Goal: Navigation & Orientation: Find specific page/section

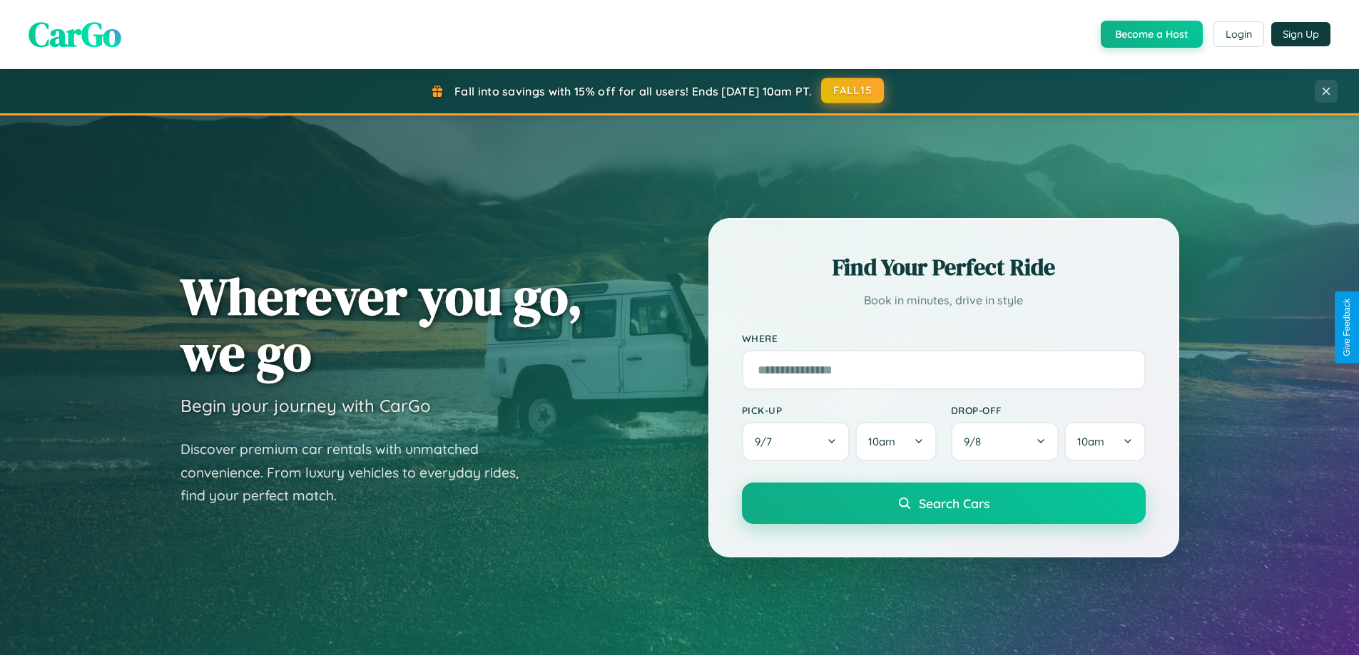
click at [853, 91] on button "FALL15" at bounding box center [852, 91] width 63 height 26
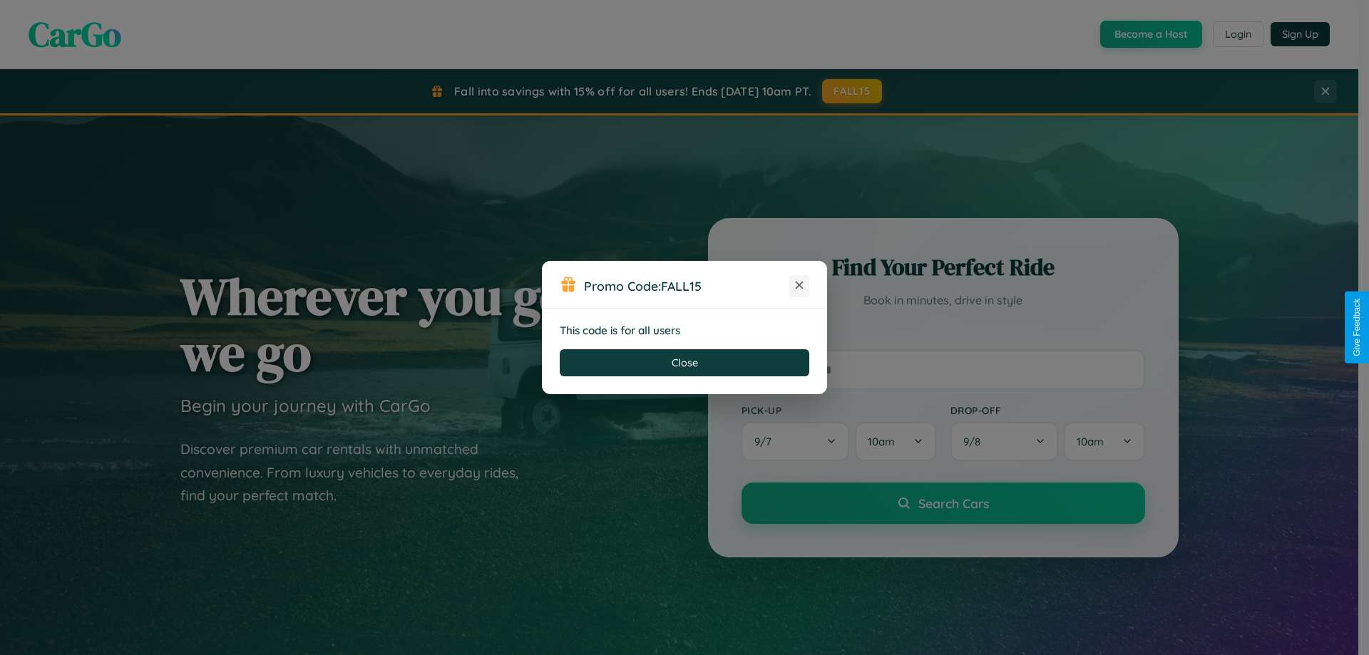
click at [800, 286] on icon at bounding box center [799, 285] width 14 height 14
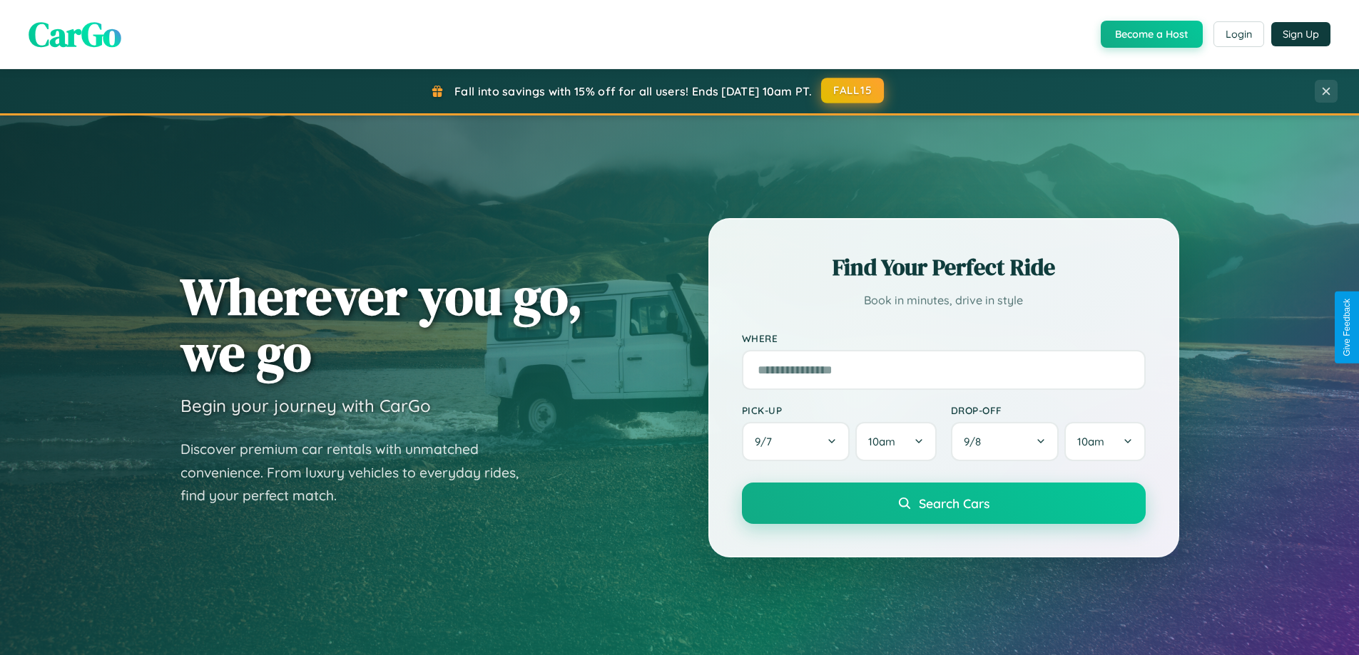
click at [853, 91] on button "FALL15" at bounding box center [852, 91] width 63 height 26
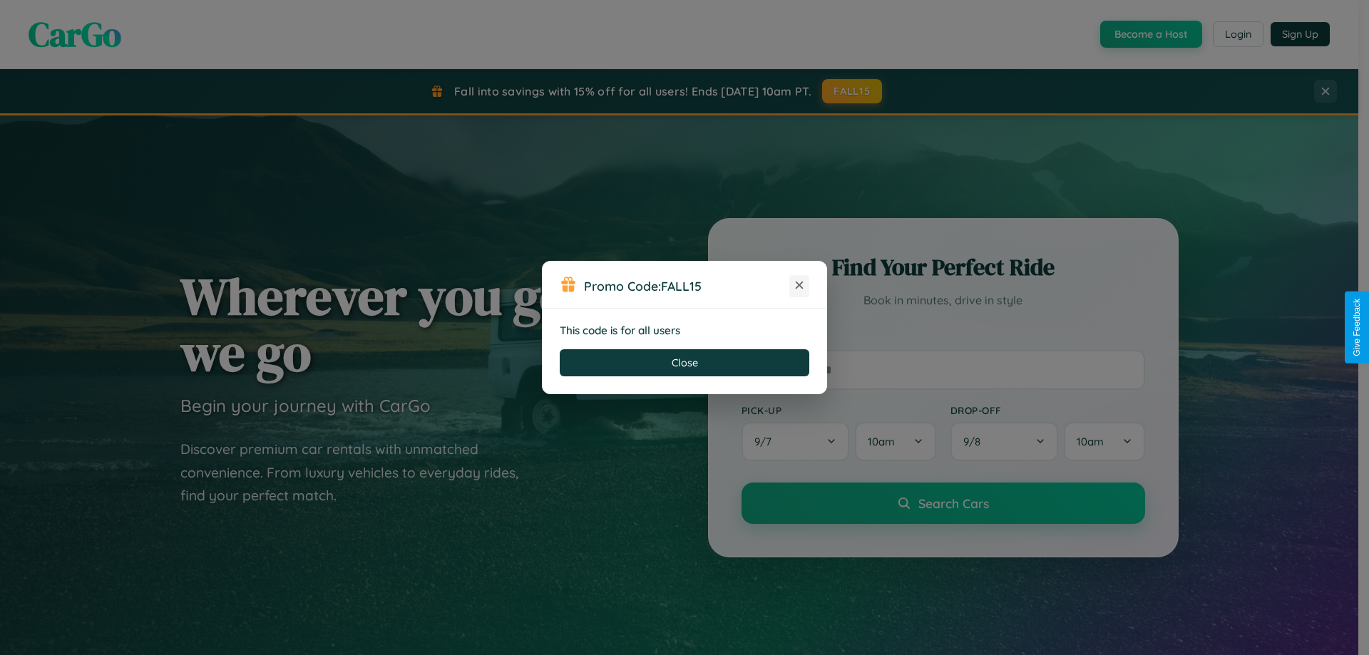
click at [800, 286] on icon at bounding box center [799, 285] width 14 height 14
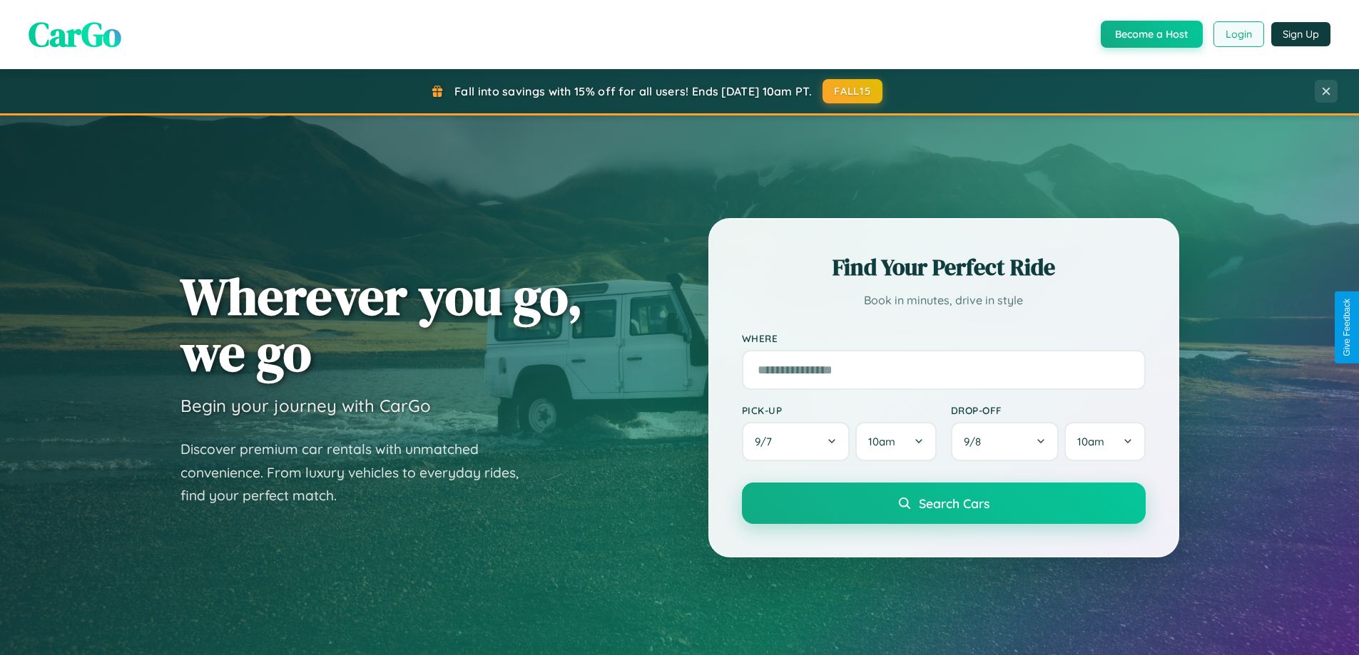
click at [1238, 34] on button "Login" at bounding box center [1238, 34] width 51 height 26
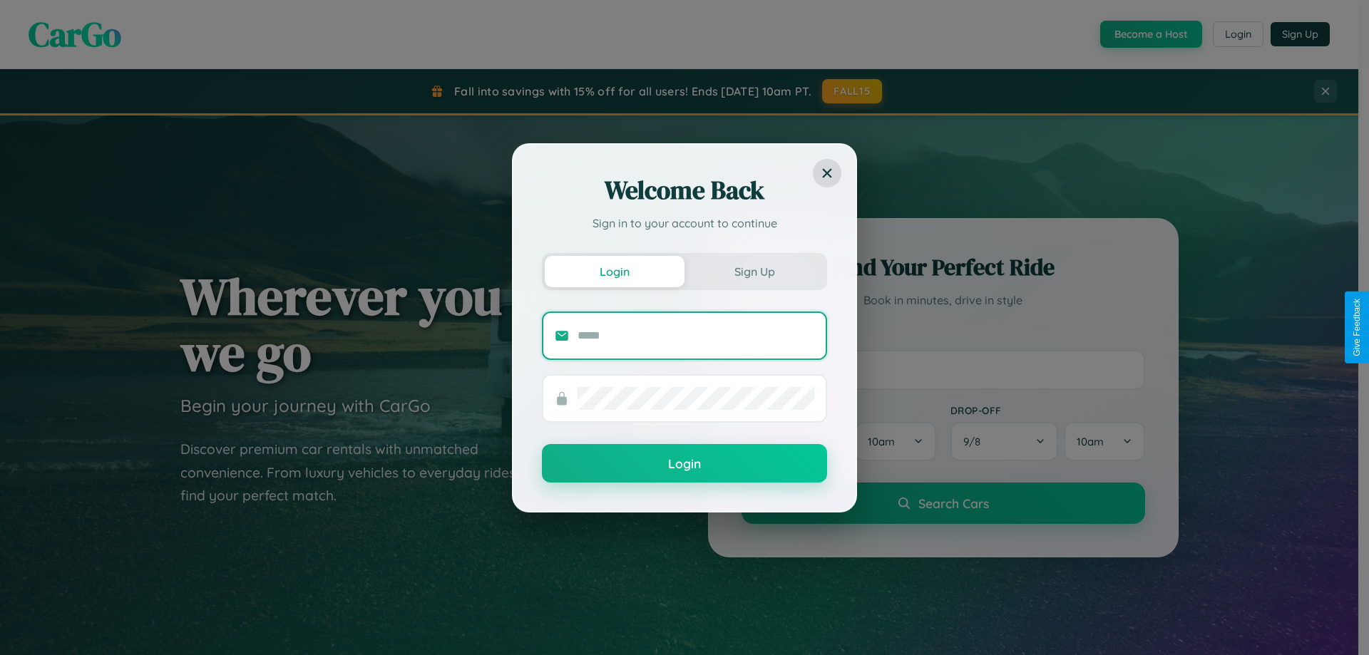
click at [696, 335] on input "text" at bounding box center [696, 336] width 237 height 23
type input "**********"
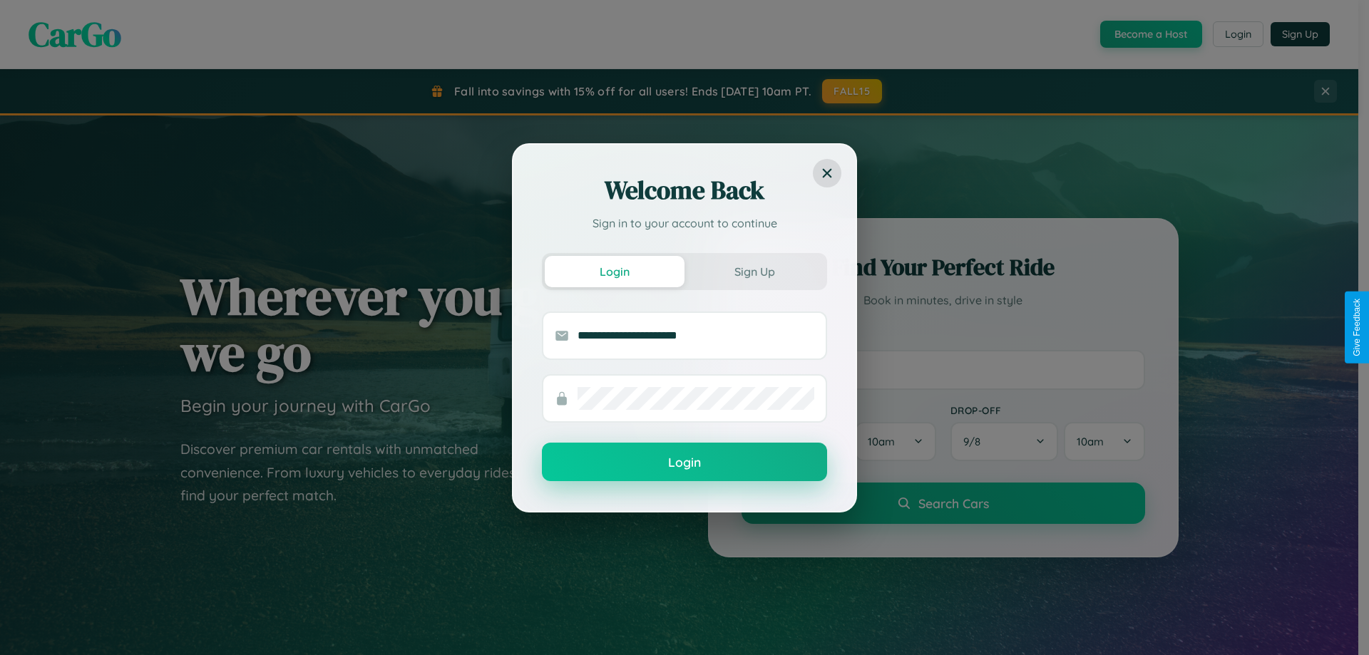
click at [685, 463] on button "Login" at bounding box center [684, 462] width 285 height 39
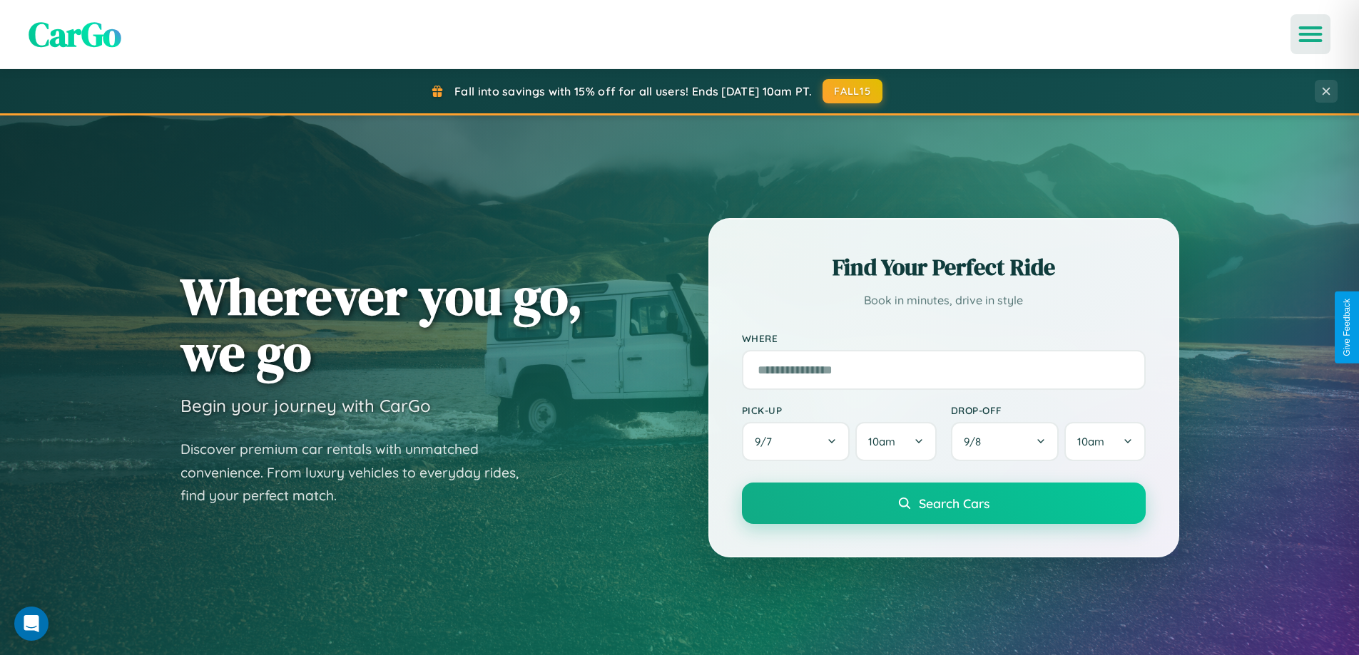
click at [1310, 34] on icon "Open menu" at bounding box center [1310, 34] width 21 height 13
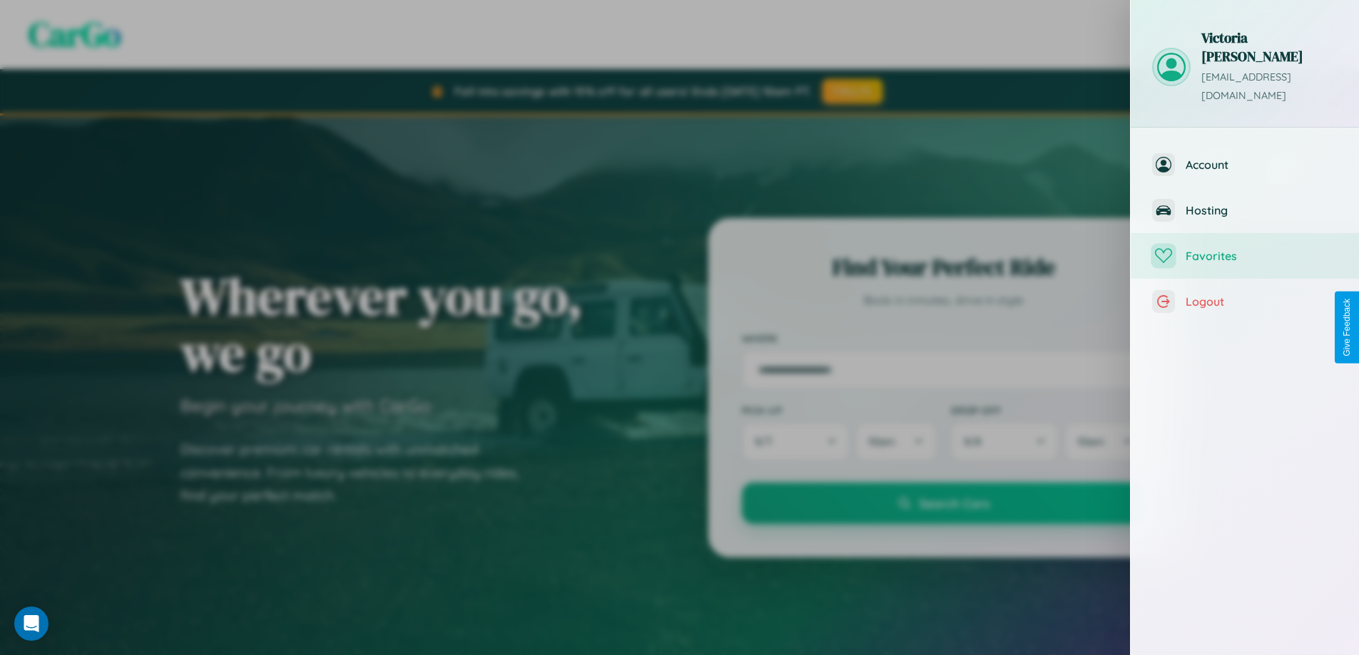
click at [1245, 249] on span "Favorites" at bounding box center [1261, 256] width 152 height 14
